Goal: Check status: Check status

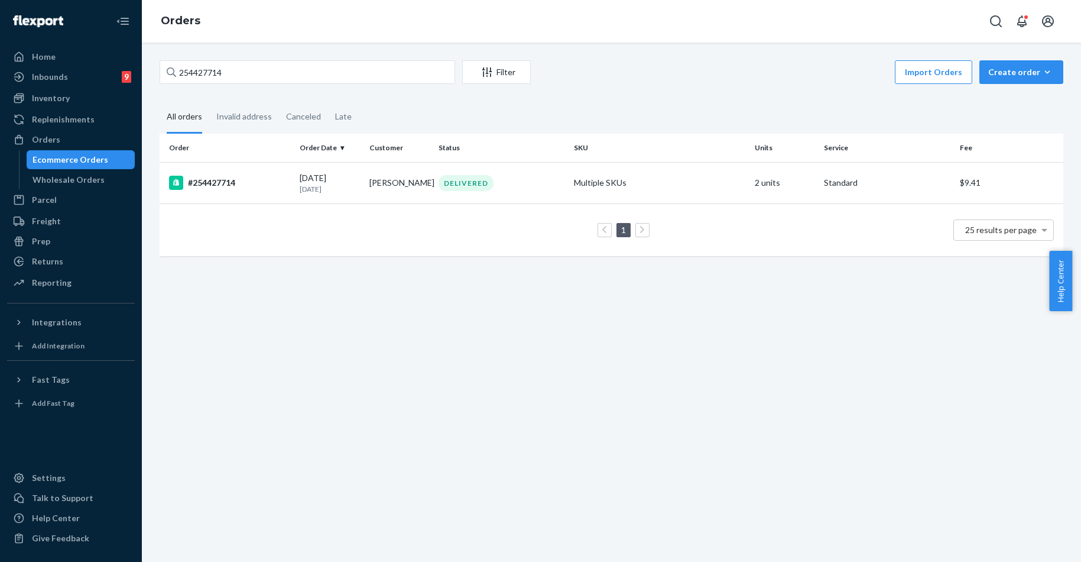
click at [86, 136] on div "Orders" at bounding box center [70, 139] width 125 height 17
click at [211, 77] on input "254427714" at bounding box center [308, 72] width 296 height 24
click at [215, 64] on input "254427714" at bounding box center [308, 72] width 296 height 24
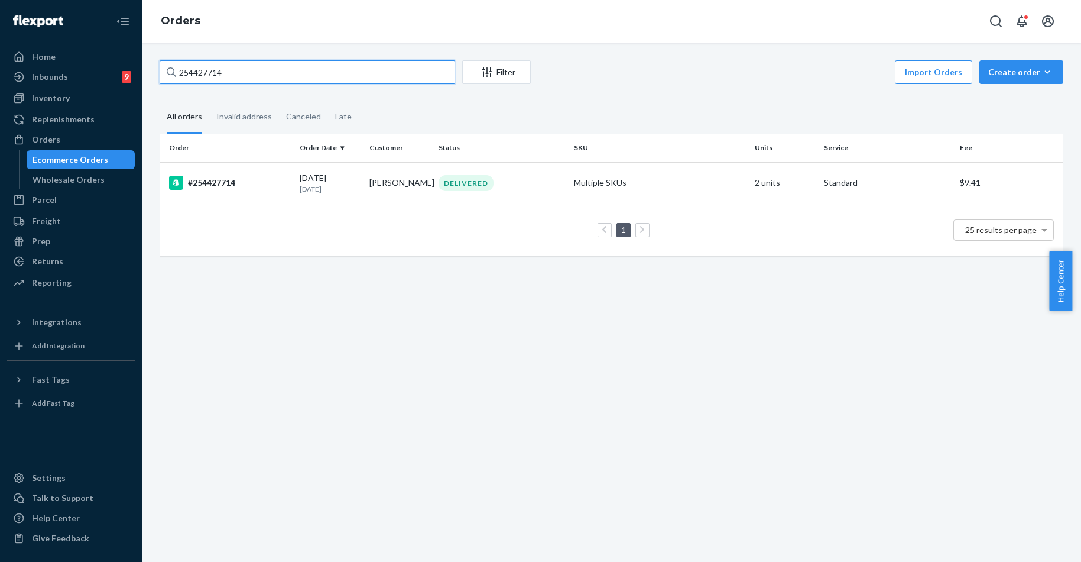
paste input "693283"
type input "254693283"
click at [214, 174] on td "#254693283" at bounding box center [227, 182] width 135 height 41
